Goal: Obtain resource: Download file/media

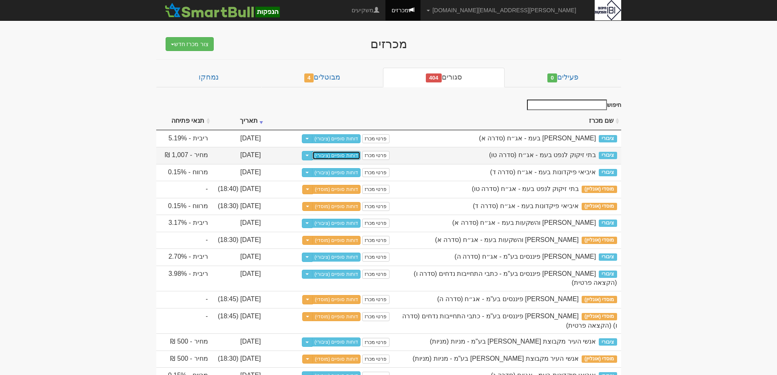
click at [339, 155] on link "דוחות סופיים (ציבורי)" at bounding box center [336, 155] width 49 height 9
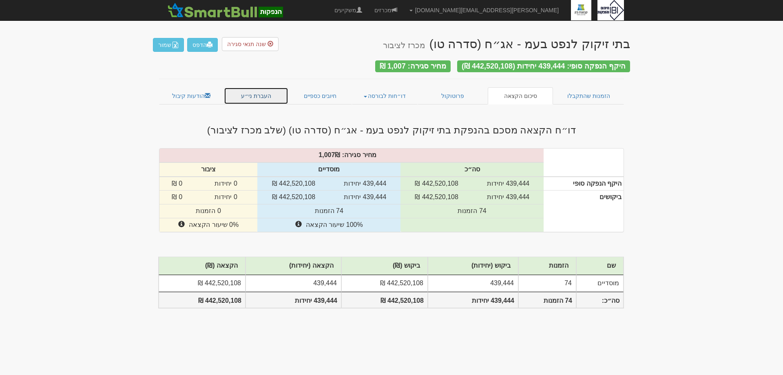
click at [257, 95] on link "העברת ני״ע" at bounding box center [256, 95] width 65 height 17
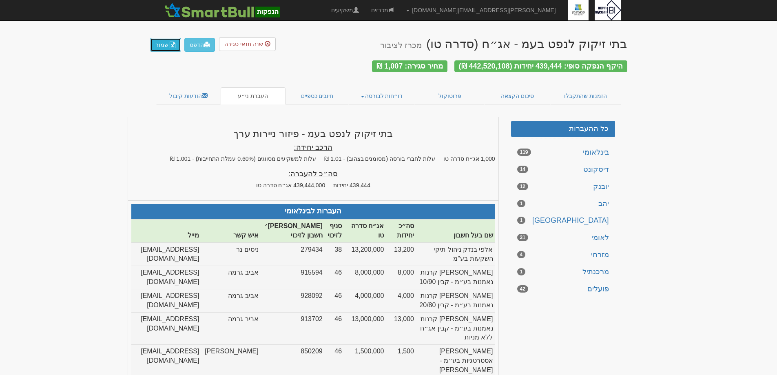
click at [166, 49] on button "שמור" at bounding box center [165, 45] width 31 height 14
